Goal: Task Accomplishment & Management: Use online tool/utility

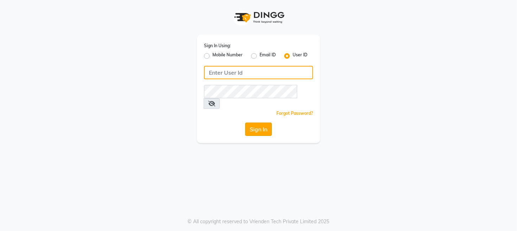
type input "9324584082"
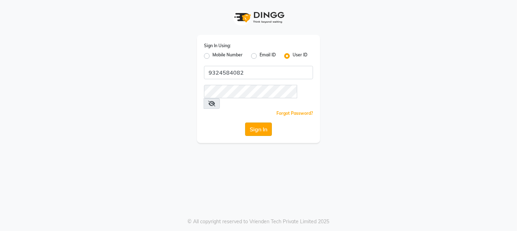
click at [255, 122] on button "Sign In" at bounding box center [258, 128] width 27 height 13
click at [264, 122] on button "Sign In" at bounding box center [258, 128] width 27 height 13
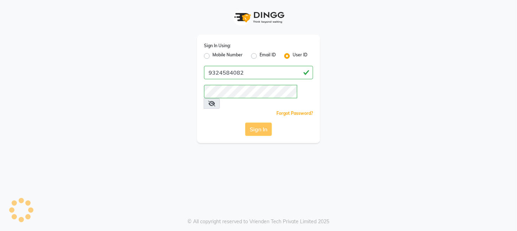
click at [262, 122] on div "Sign In" at bounding box center [258, 128] width 109 height 13
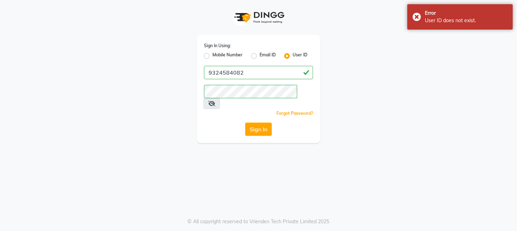
click at [212, 56] on label "Mobile Number" at bounding box center [227, 56] width 30 height 8
click at [212, 56] on input "Mobile Number" at bounding box center [214, 54] width 5 height 5
radio input "true"
radio input "false"
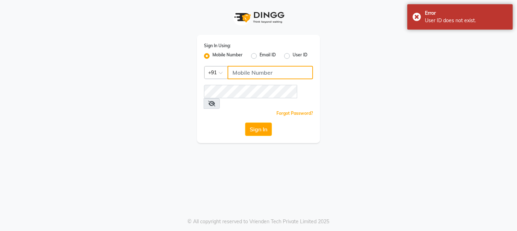
click at [245, 71] on input "Username" at bounding box center [269, 72] width 85 height 13
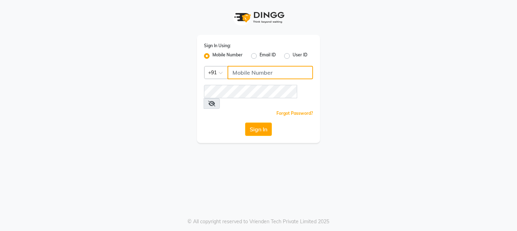
type input "9324584082"
click at [215, 101] on icon at bounding box center [211, 104] width 7 height 6
click at [267, 122] on button "Sign In" at bounding box center [258, 128] width 27 height 13
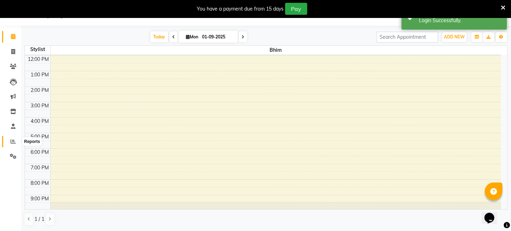
click at [13, 140] on icon at bounding box center [13, 140] width 5 height 5
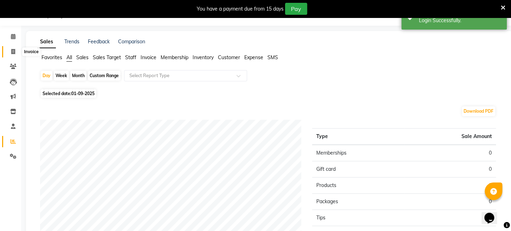
click at [13, 53] on icon at bounding box center [13, 51] width 4 height 5
select select "service"
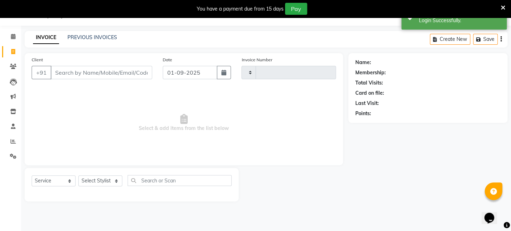
type input "1641"
select select "779"
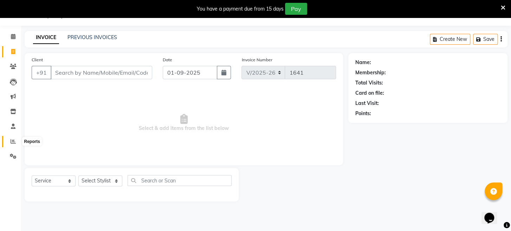
click at [13, 143] on icon at bounding box center [13, 140] width 5 height 5
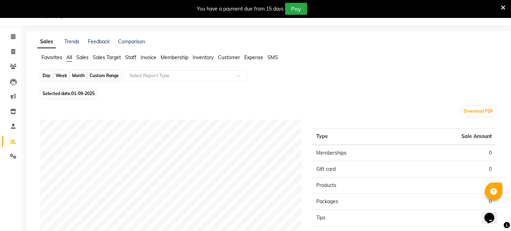
click at [47, 75] on div "Day" at bounding box center [47, 76] width 12 height 10
select select "9"
select select "2025"
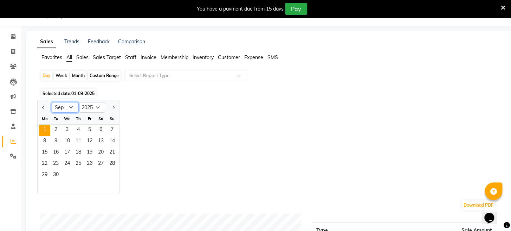
click at [63, 107] on select "Jan Feb Mar Apr May Jun Jul Aug Sep Oct Nov Dec" at bounding box center [65, 107] width 27 height 11
select select "8"
click at [52, 102] on select "Jan Feb Mar Apr May Jun Jul Aug Sep Oct Nov Dec" at bounding box center [65, 107] width 27 height 11
click at [89, 127] on span "1" at bounding box center [89, 129] width 11 height 11
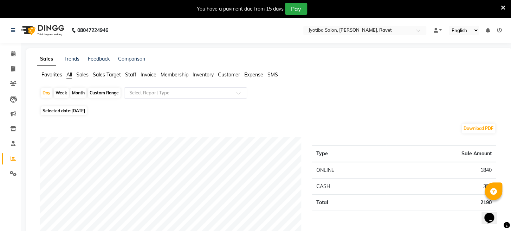
click at [59, 91] on div "Week" at bounding box center [61, 93] width 15 height 10
select select "8"
select select "2025"
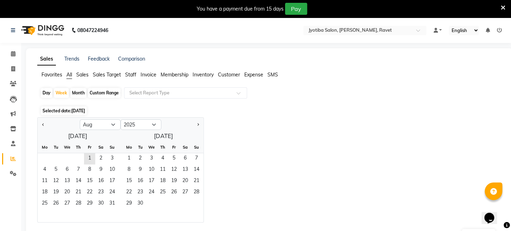
click at [73, 92] on div "Month" at bounding box center [78, 93] width 16 height 10
select select "8"
select select "2025"
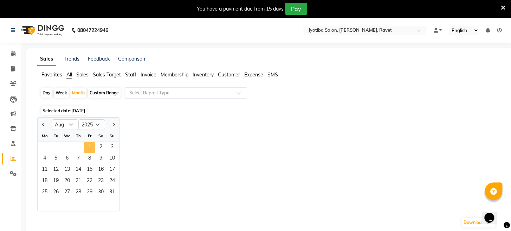
click at [89, 144] on span "1" at bounding box center [89, 147] width 11 height 11
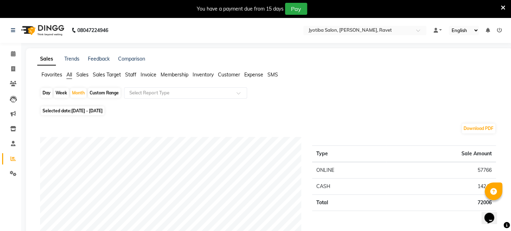
click at [45, 94] on div "Day" at bounding box center [47, 93] width 12 height 10
select select "8"
select select "2025"
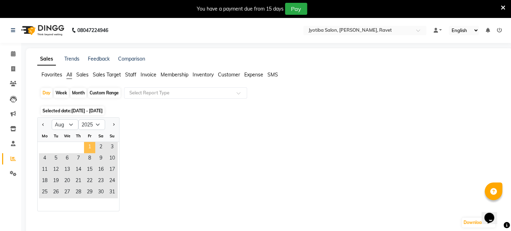
click at [87, 145] on span "1" at bounding box center [89, 147] width 11 height 11
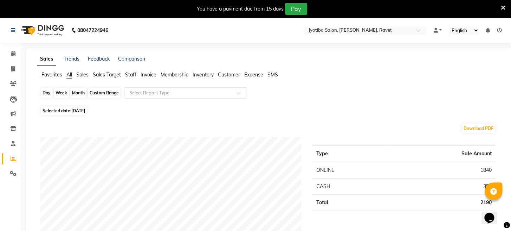
click at [48, 92] on div "Day" at bounding box center [47, 93] width 12 height 10
select select "8"
select select "2025"
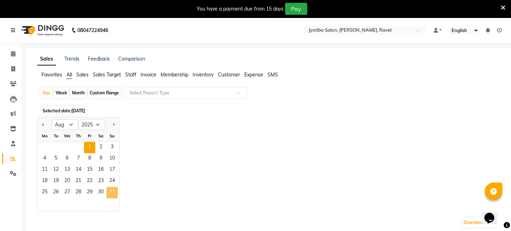
click at [116, 191] on span "31" at bounding box center [112, 192] width 11 height 11
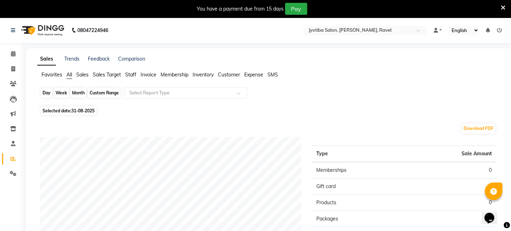
click at [50, 95] on div "Day" at bounding box center [47, 93] width 12 height 10
select select "8"
select select "2025"
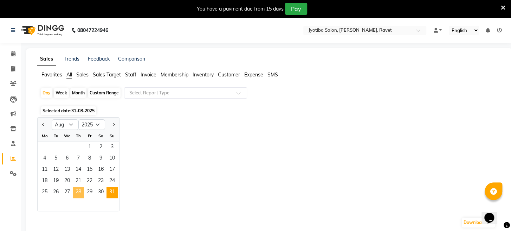
click at [81, 193] on span "28" at bounding box center [78, 192] width 11 height 11
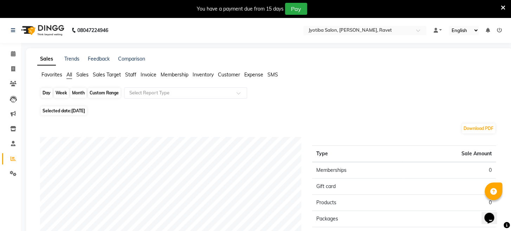
click at [49, 91] on div "Day" at bounding box center [47, 93] width 12 height 10
select select "8"
select select "2025"
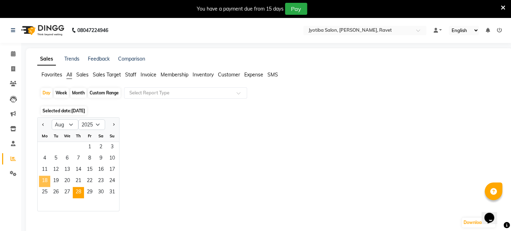
click at [44, 183] on span "18" at bounding box center [44, 180] width 11 height 11
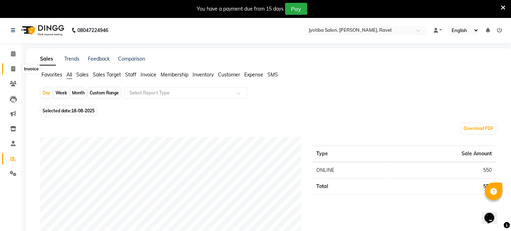
click at [13, 72] on span at bounding box center [13, 69] width 12 height 8
select select "779"
select select "service"
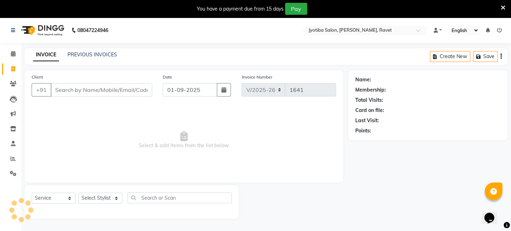
scroll to position [17, 0]
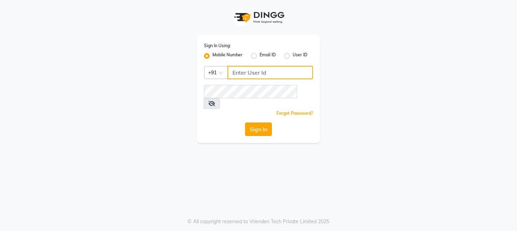
type input "9324584082"
click at [258, 122] on button "Sign In" at bounding box center [258, 128] width 27 height 13
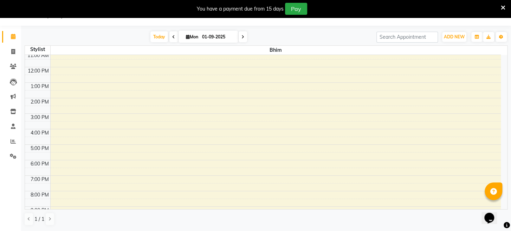
scroll to position [77, 0]
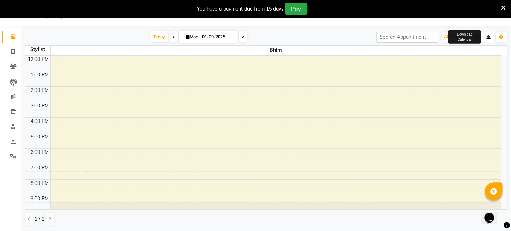
click at [487, 39] on button "button" at bounding box center [488, 37] width 11 height 10
